Goal: Navigation & Orientation: Find specific page/section

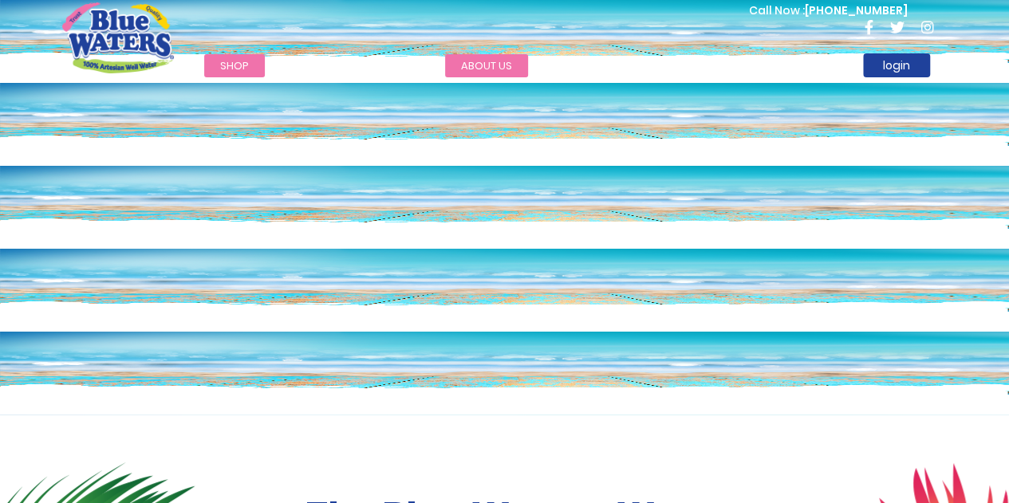
click at [493, 69] on link "about us" at bounding box center [486, 65] width 83 height 23
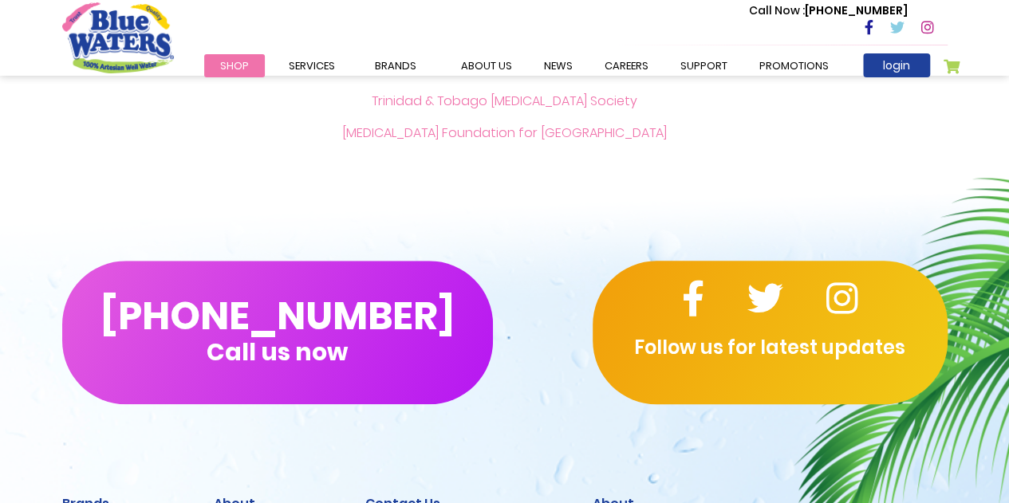
scroll to position [3360, 0]
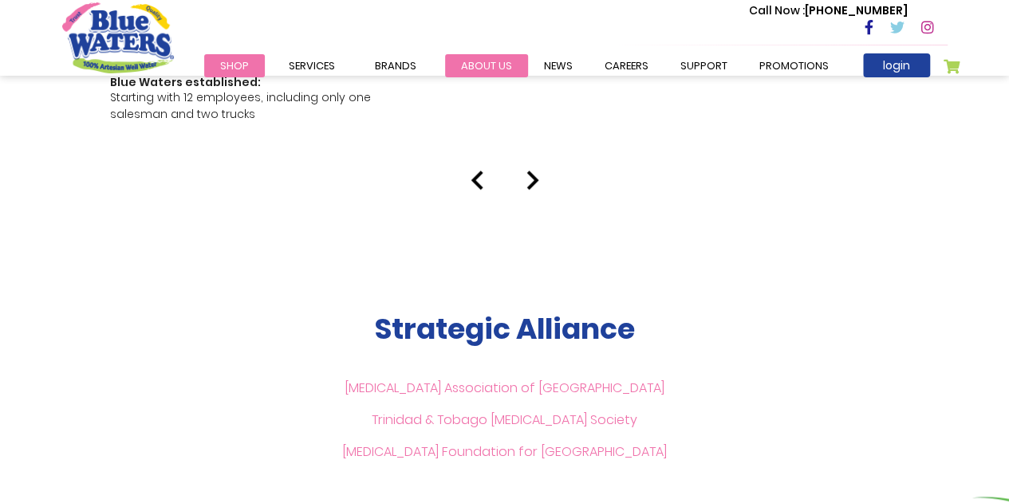
click at [467, 65] on link "about us" at bounding box center [486, 65] width 83 height 23
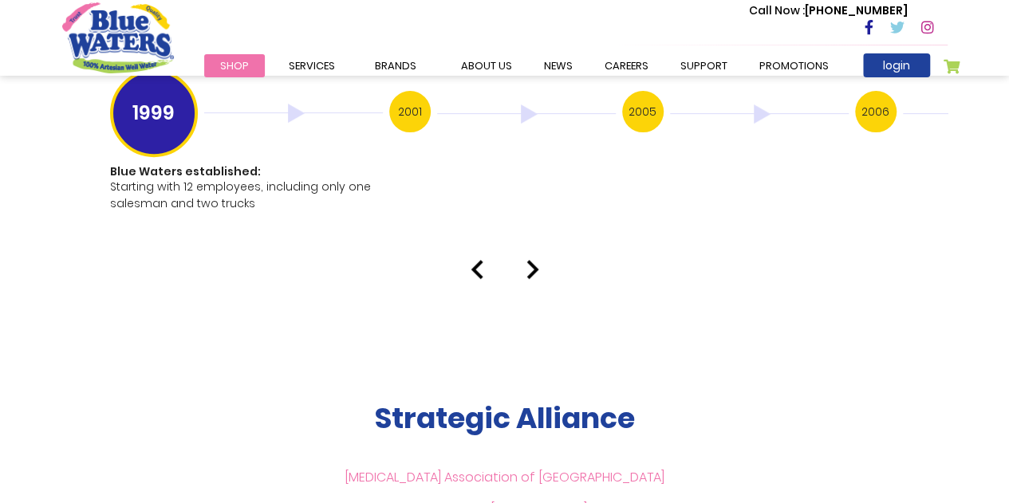
scroll to position [3510, 0]
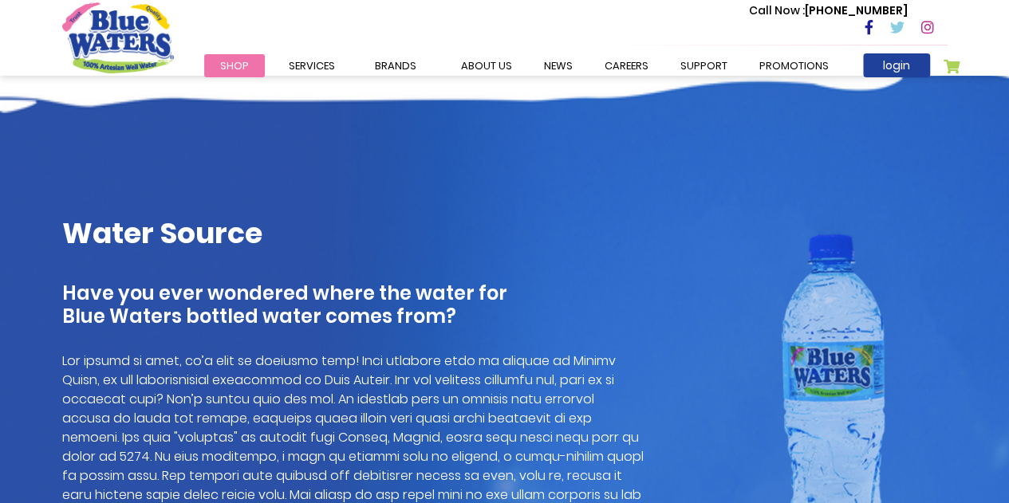
scroll to position [728, 0]
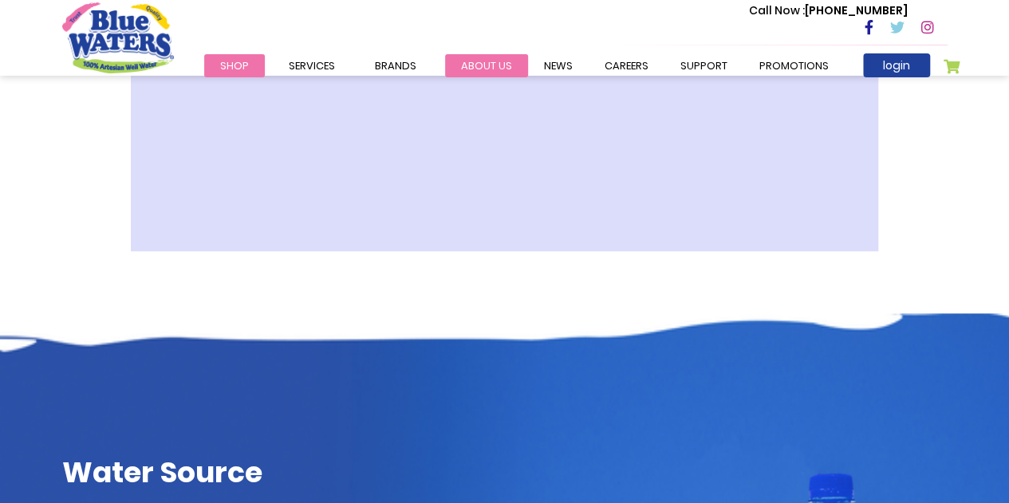
click at [489, 65] on link "about us" at bounding box center [486, 65] width 83 height 23
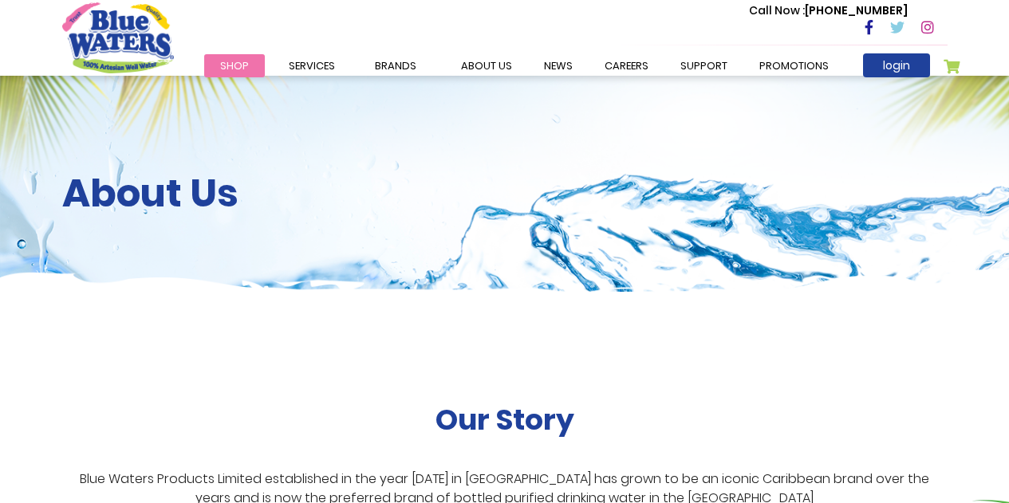
scroll to position [728, 0]
